Goal: Task Accomplishment & Management: Use online tool/utility

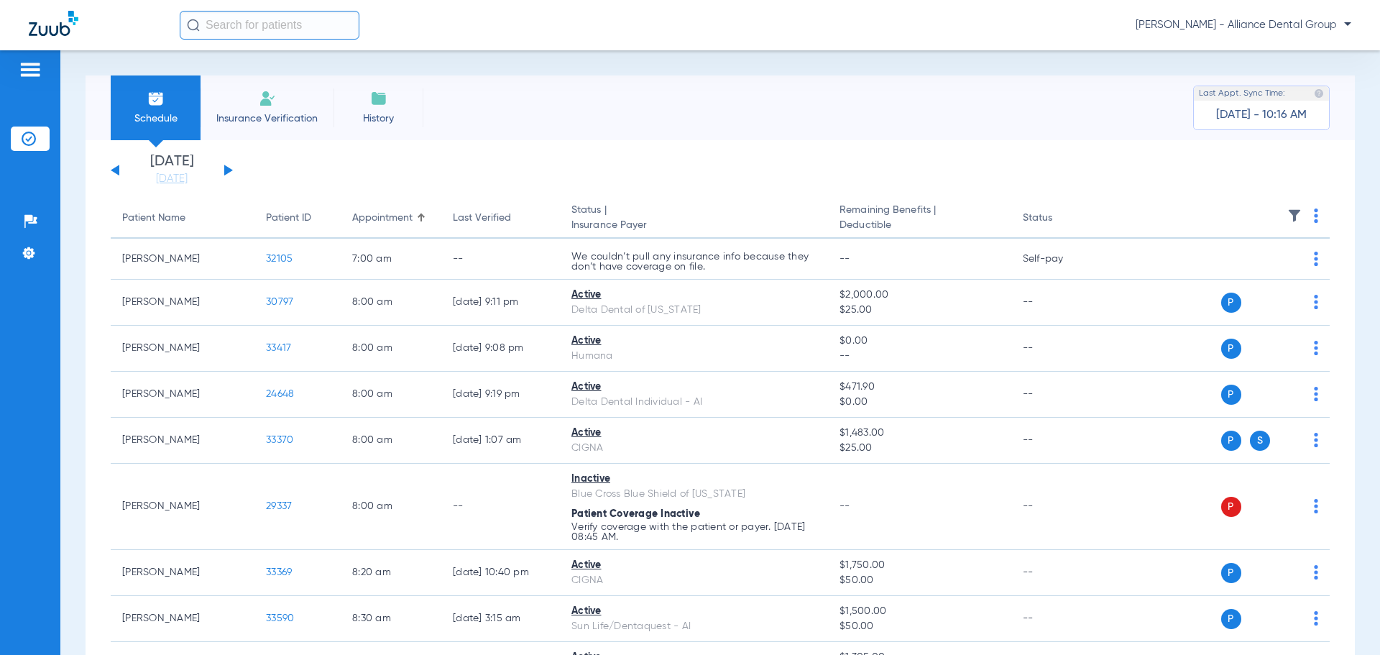
click at [259, 99] on img at bounding box center [267, 98] width 17 height 17
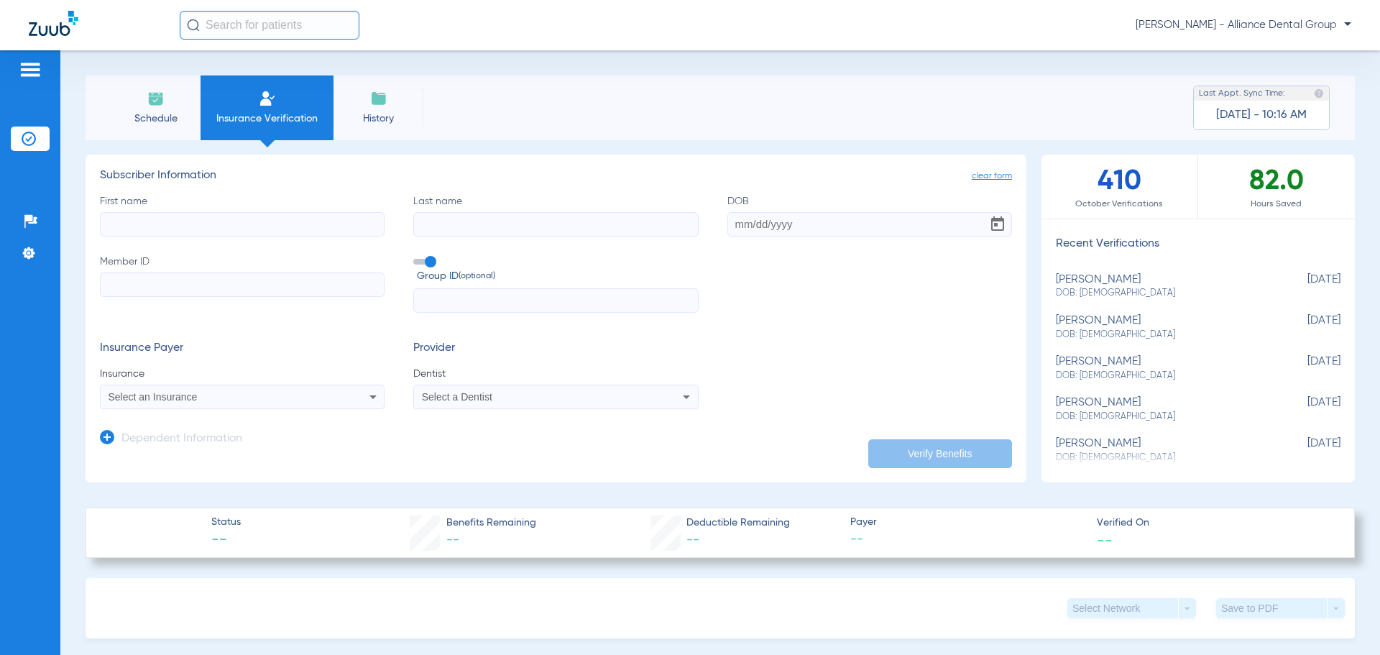
click at [186, 211] on label "First name" at bounding box center [242, 215] width 285 height 42
click at [186, 212] on input "First name" at bounding box center [242, 224] width 285 height 24
click at [189, 222] on input "First name" at bounding box center [242, 224] width 285 height 24
type input "[PERSON_NAME]"
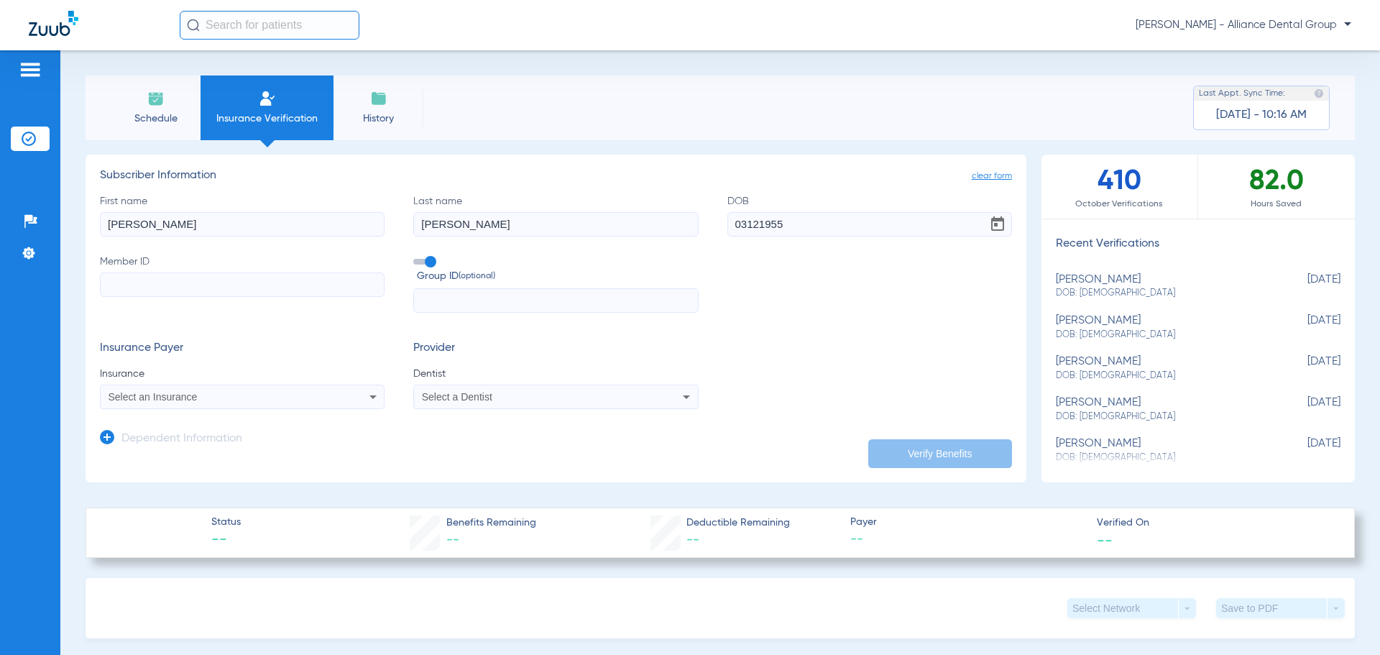
type input "[DATE]"
click at [177, 290] on input "Member ID" at bounding box center [242, 284] width 285 height 24
type input "07754669931"
click at [372, 399] on icon at bounding box center [372, 396] width 17 height 17
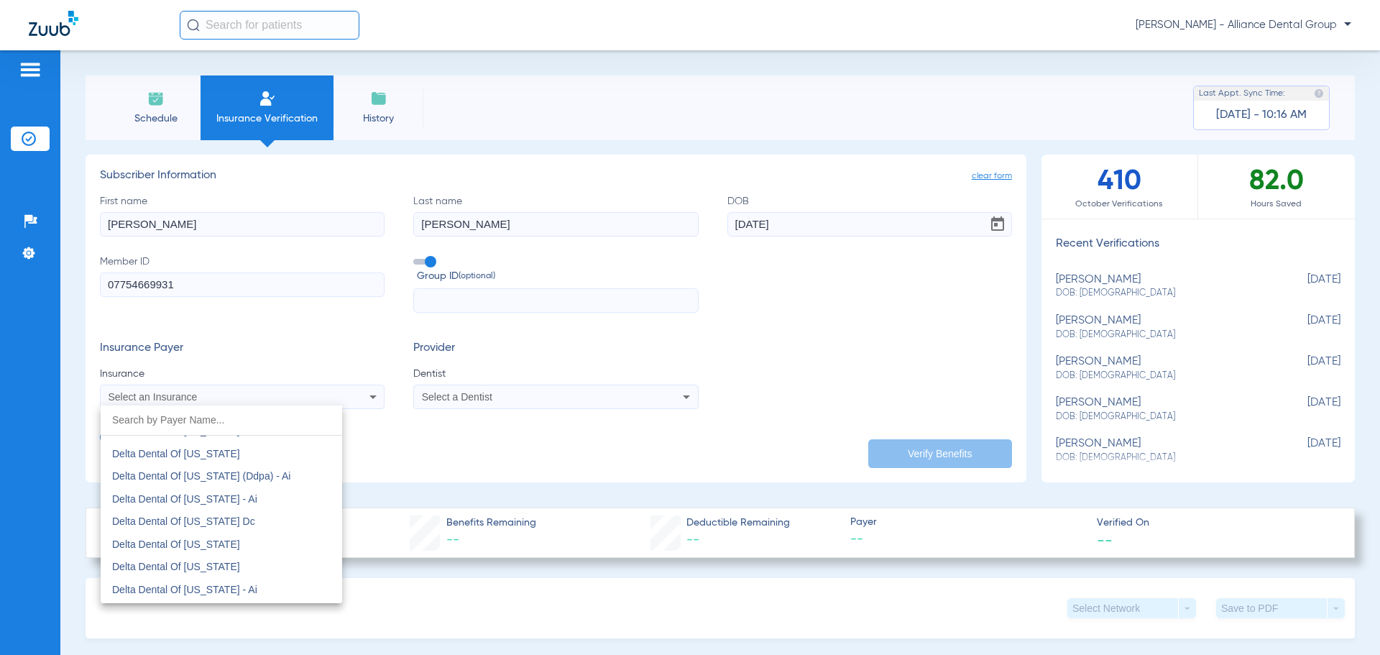
scroll to position [3880, 0]
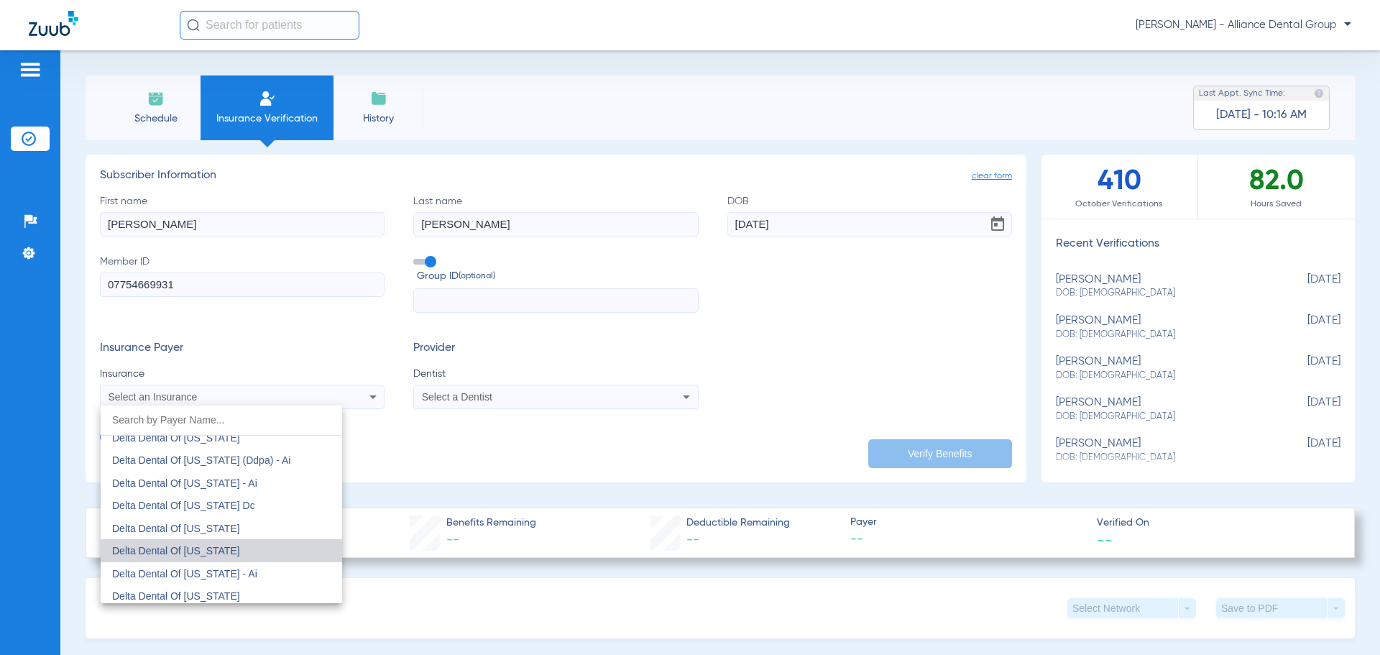
click at [225, 546] on span "Delta Dental Of [US_STATE]" at bounding box center [176, 550] width 128 height 11
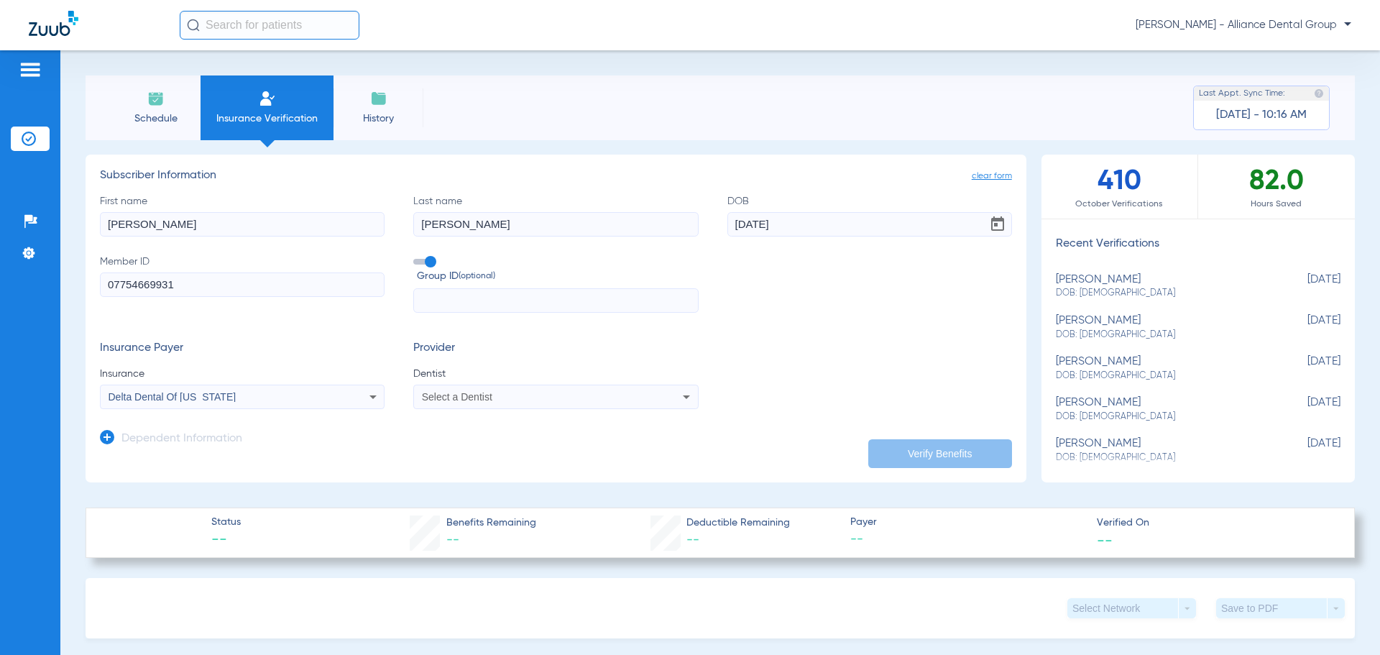
click at [678, 395] on icon at bounding box center [686, 396] width 17 height 17
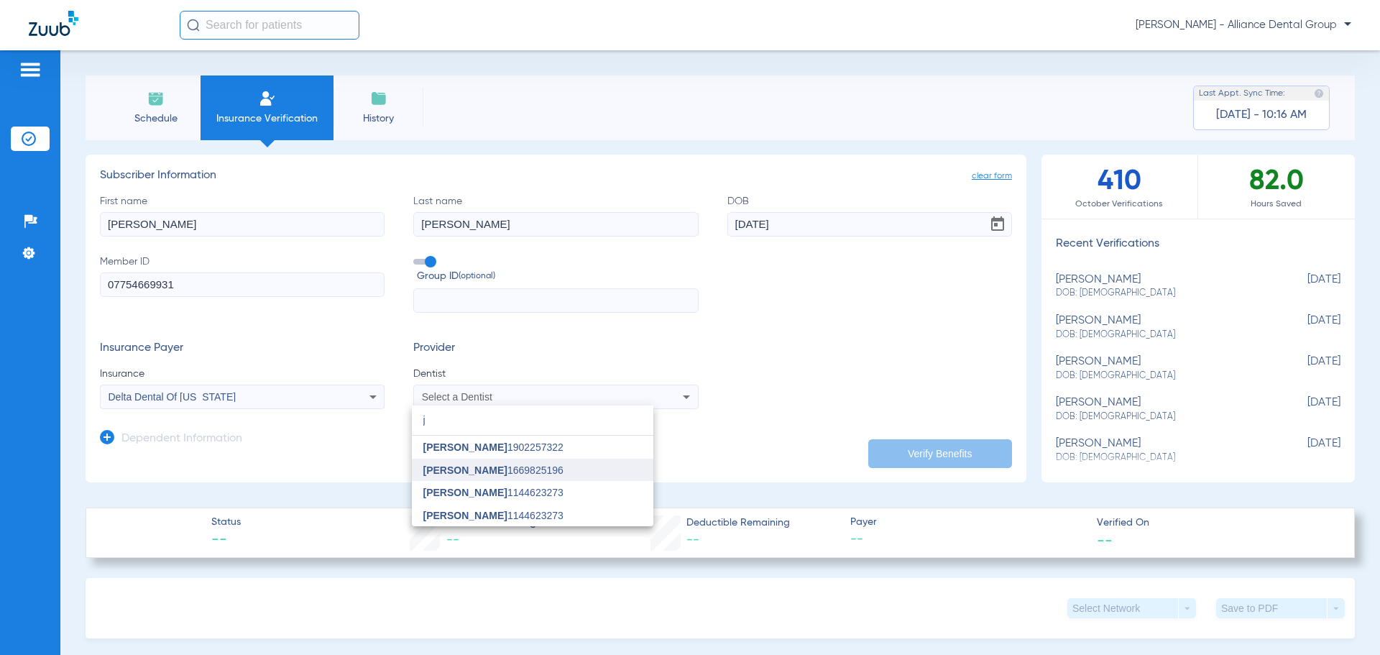
type input "j"
drag, startPoint x: 471, startPoint y: 471, endPoint x: 719, endPoint y: 479, distance: 248.8
click at [471, 467] on span "[PERSON_NAME]" at bounding box center [465, 469] width 84 height 11
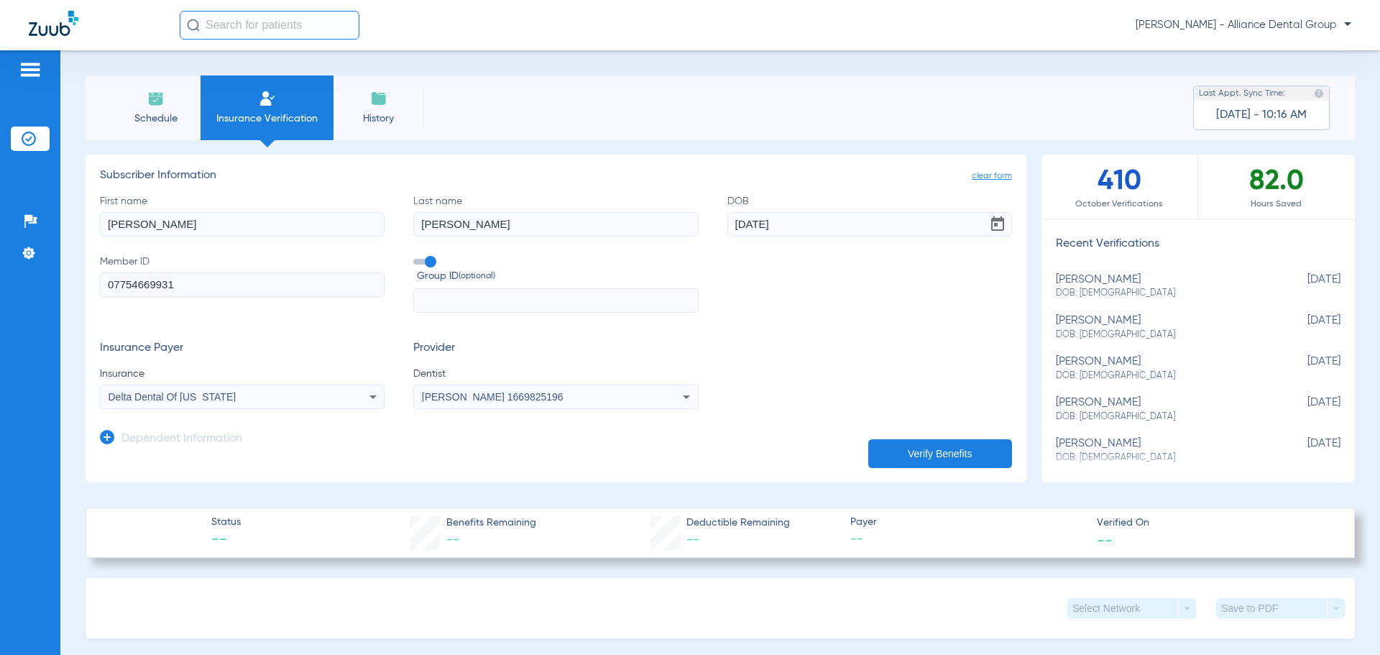
click at [925, 453] on button "Verify Benefits" at bounding box center [940, 453] width 144 height 29
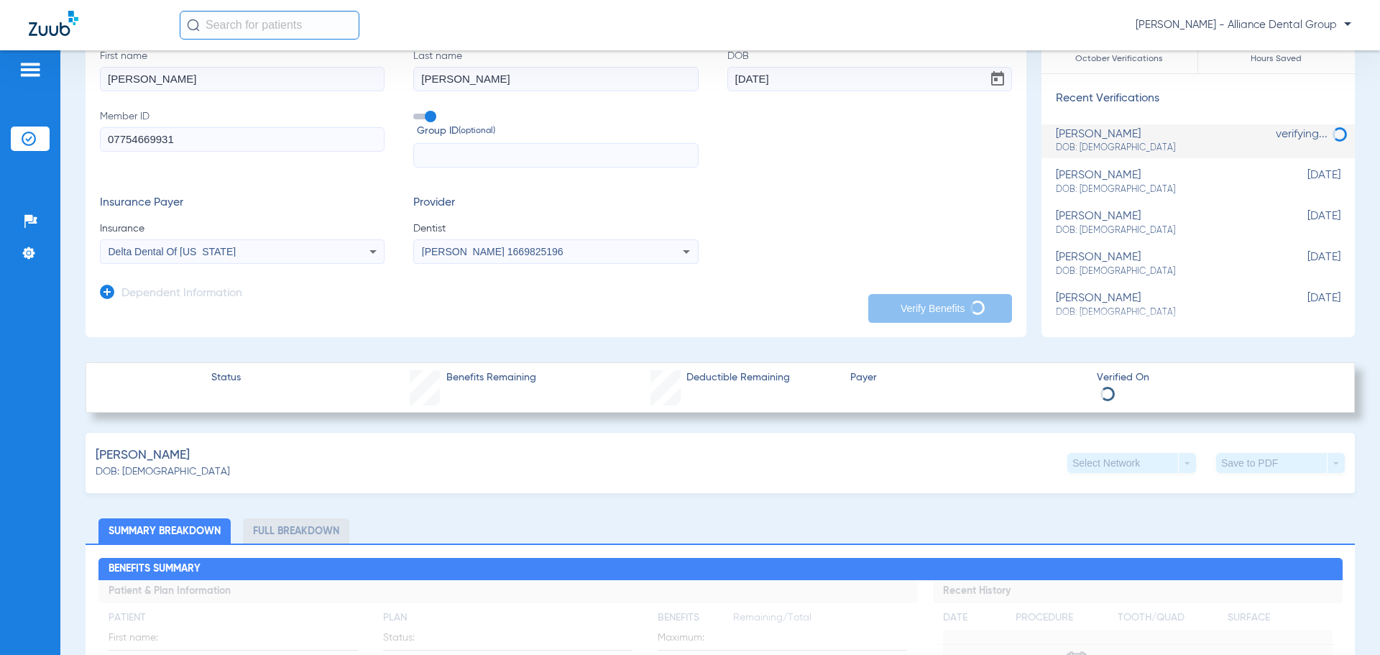
scroll to position [216, 0]
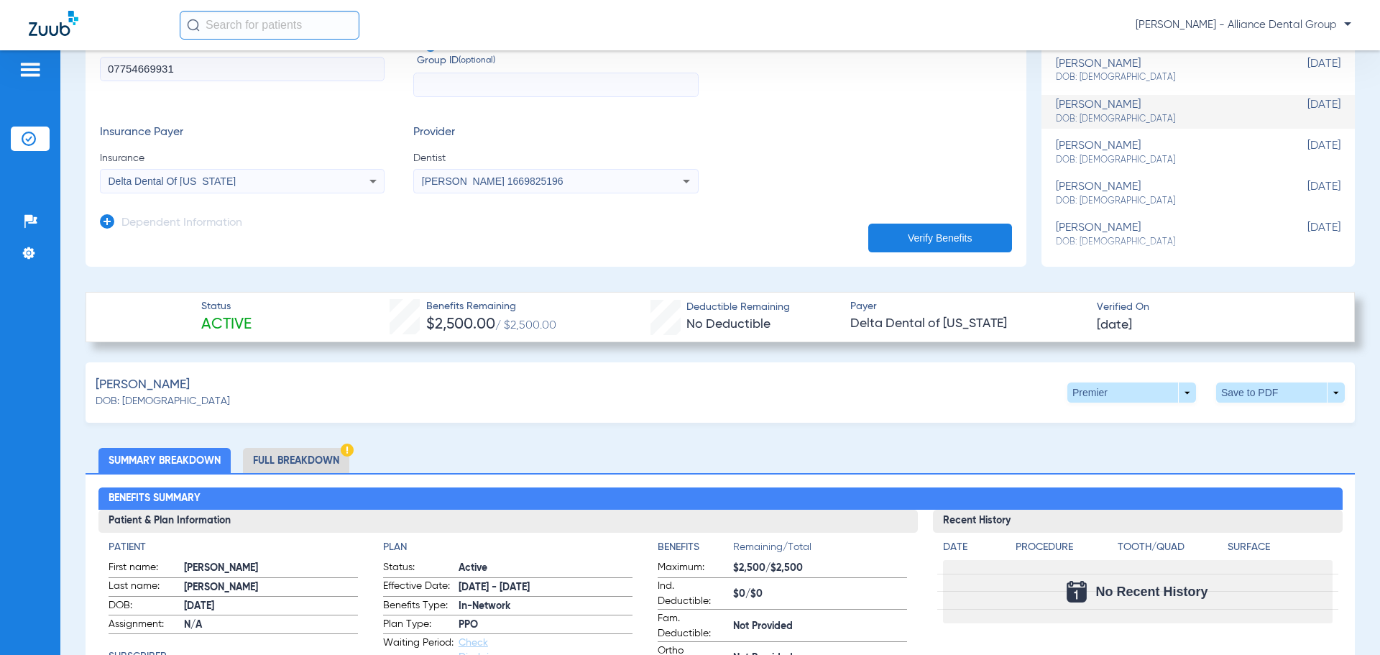
click at [312, 461] on li "Full Breakdown" at bounding box center [296, 460] width 106 height 25
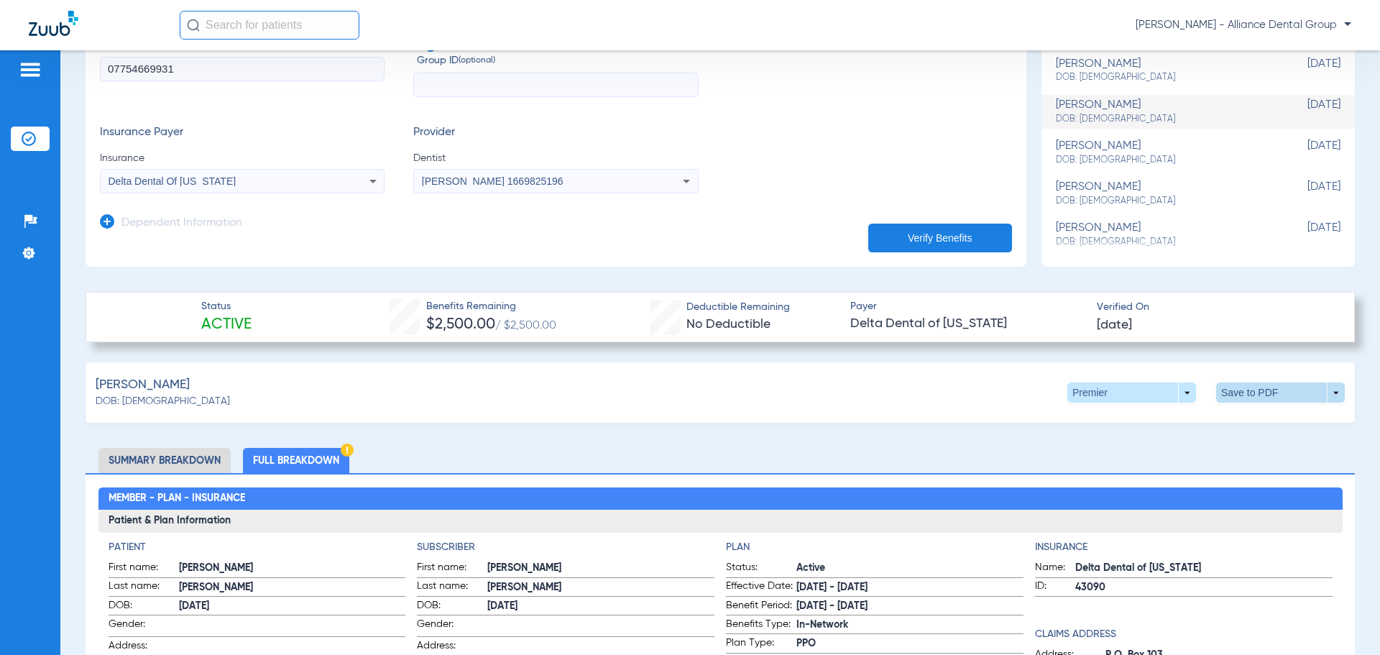
click at [1296, 384] on span at bounding box center [1280, 392] width 129 height 20
click at [1168, 417] on span "Save to PDF" at bounding box center [1161, 420] width 57 height 10
click at [1247, 384] on span at bounding box center [1280, 392] width 129 height 20
click at [1185, 410] on button "insert_drive_file Save to PDF" at bounding box center [1147, 419] width 109 height 29
click at [1227, 90] on div "Creating PDF" at bounding box center [1255, 91] width 166 height 14
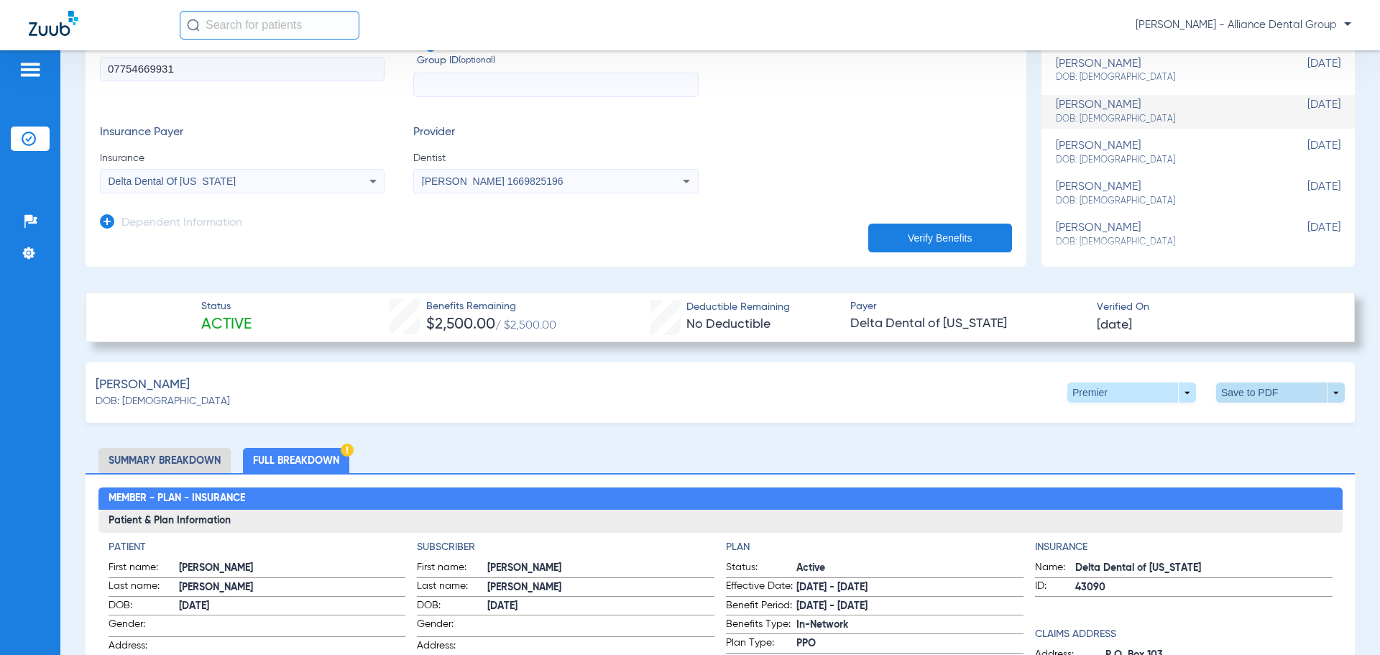
click at [1323, 384] on span at bounding box center [1280, 392] width 129 height 20
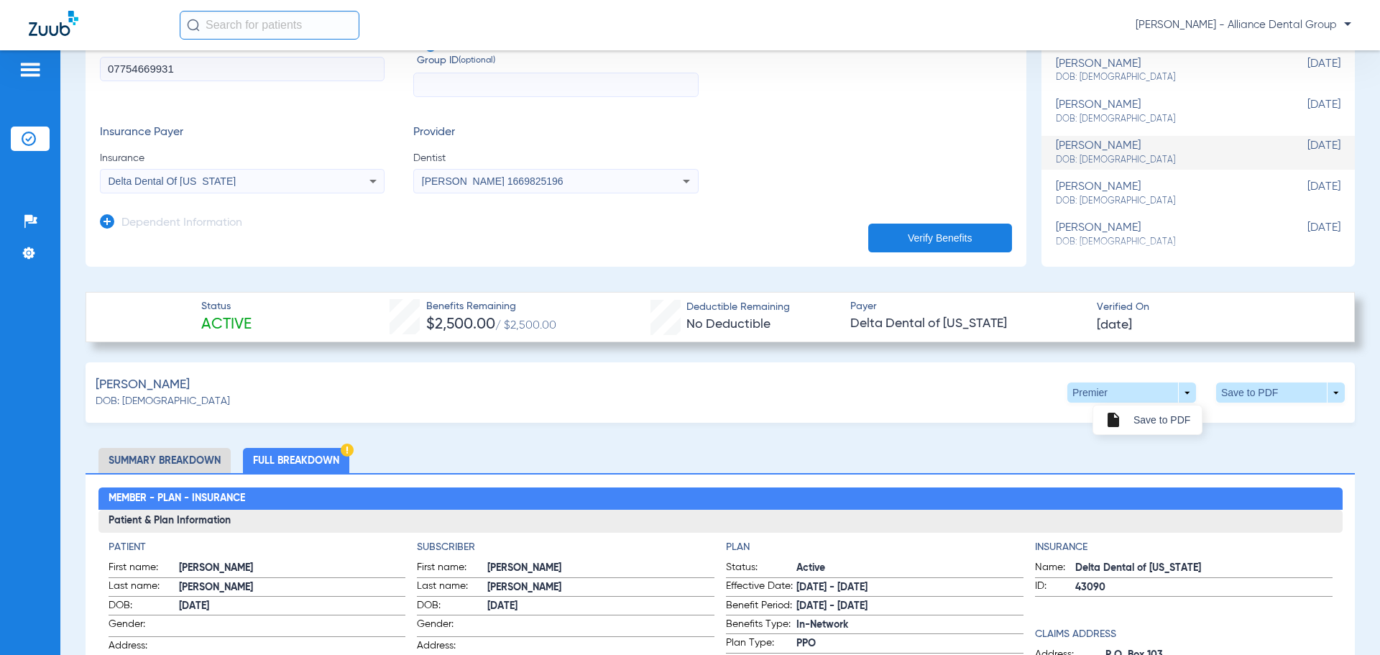
drag, startPoint x: 244, startPoint y: 19, endPoint x: 237, endPoint y: 55, distance: 36.6
click at [237, 53] on div at bounding box center [690, 327] width 1380 height 655
click at [27, 10] on div "[PERSON_NAME] - Alliance Dental Group" at bounding box center [690, 25] width 1380 height 50
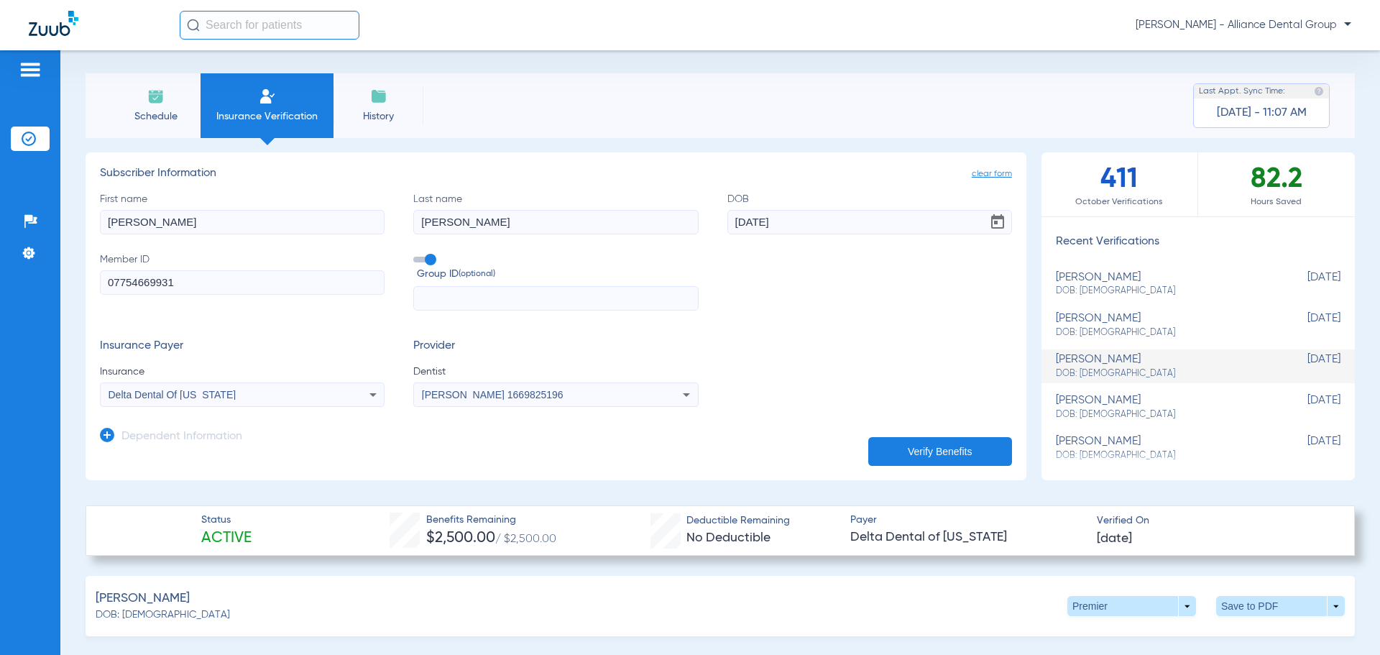
scroll to position [0, 0]
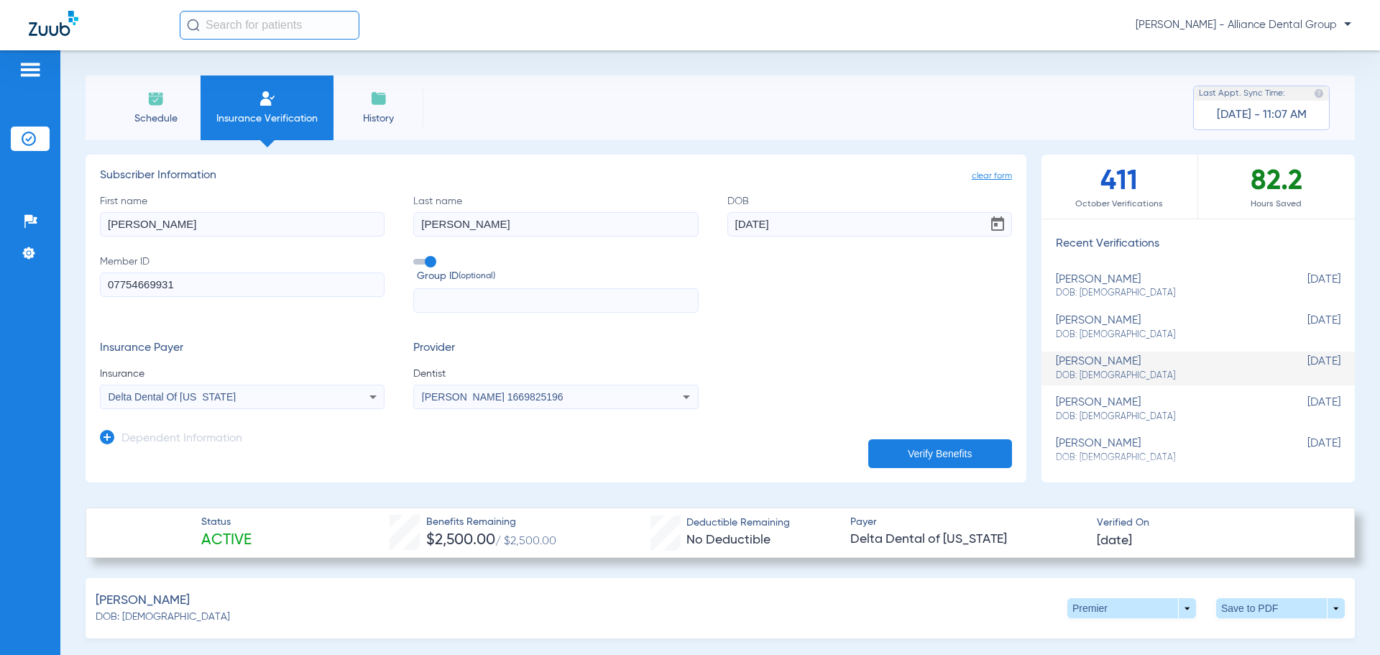
click at [151, 103] on img at bounding box center [155, 98] width 17 height 17
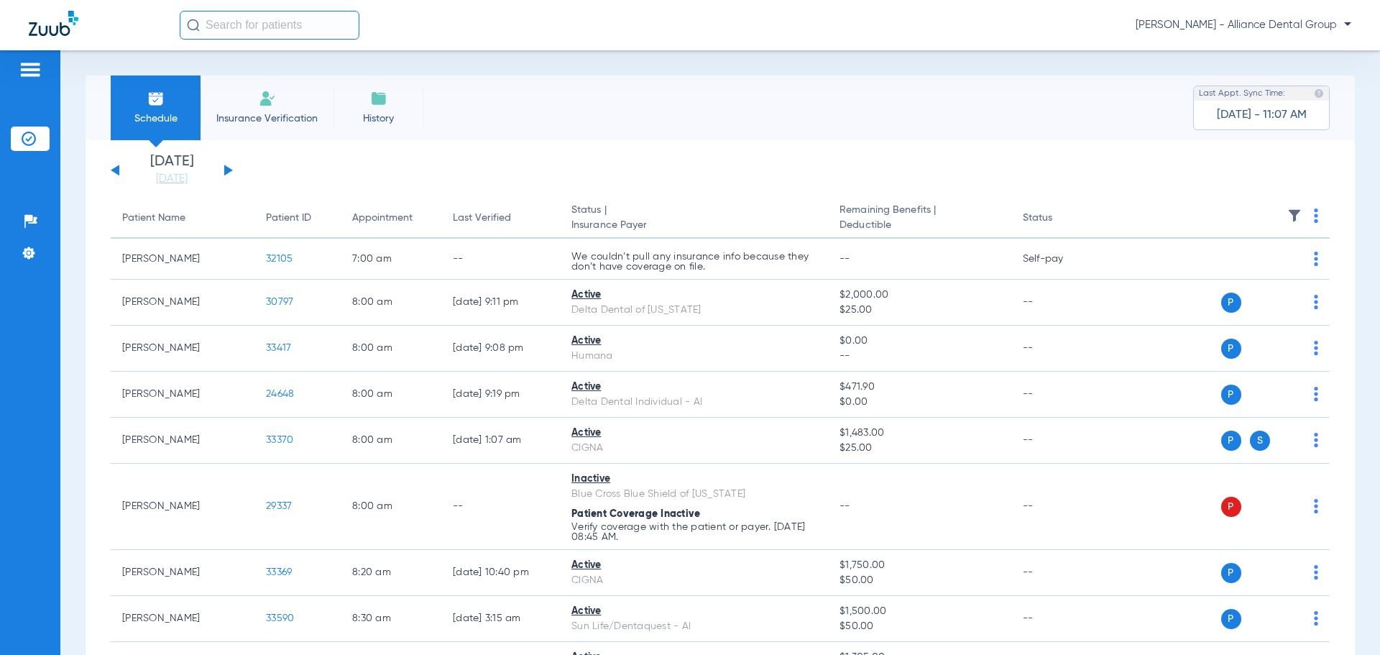
click at [262, 102] on img at bounding box center [267, 98] width 17 height 17
